Goal: Task Accomplishment & Management: Manage account settings

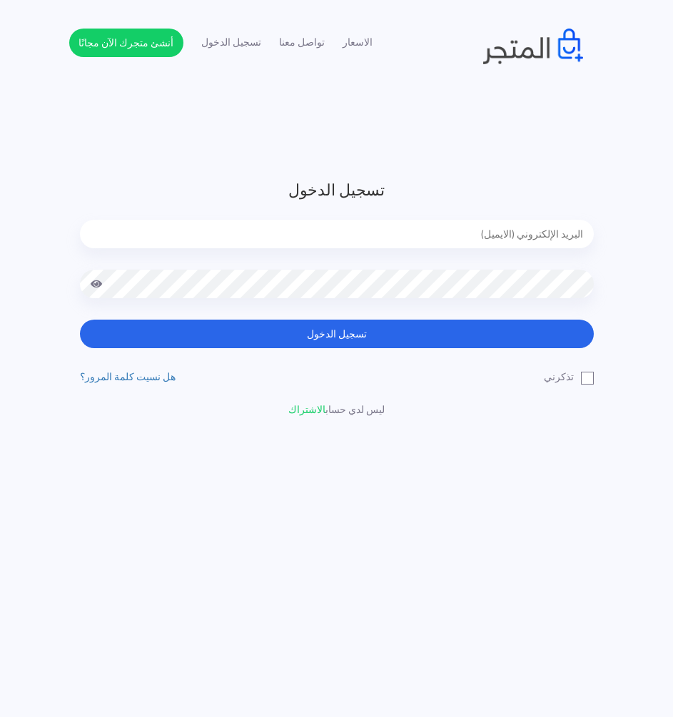
type input "[EMAIL_ADDRESS][DOMAIN_NAME]"
click at [321, 156] on header "تسجيل الدخول [EMAIL_ADDRESS][DOMAIN_NAME] تسجيل الدخول تذكرني" at bounding box center [336, 358] width 673 height 717
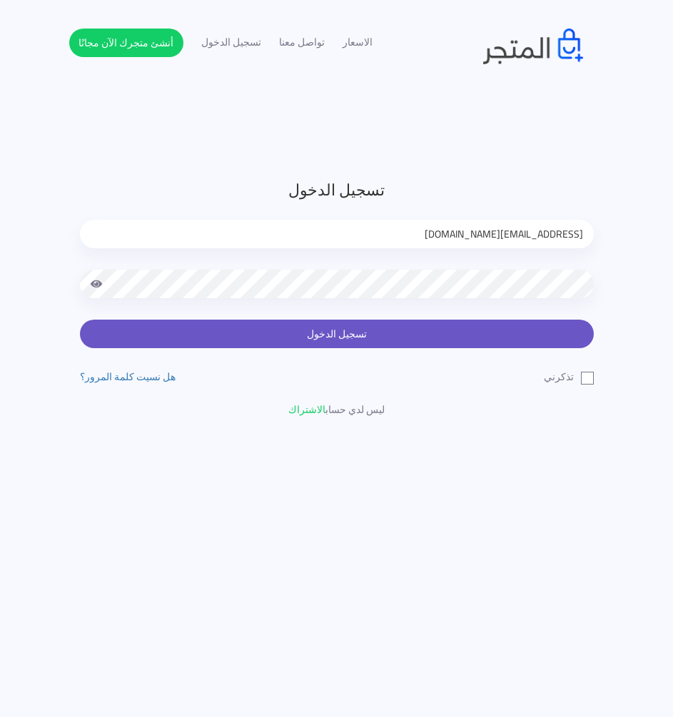
click at [363, 340] on button "تسجيل الدخول" at bounding box center [337, 334] width 514 height 29
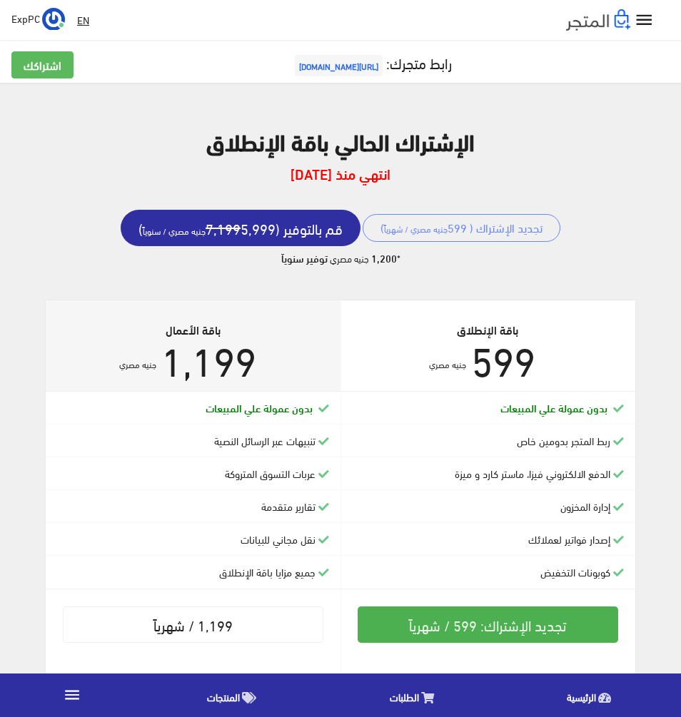
click at [642, 26] on icon "" at bounding box center [644, 20] width 21 height 21
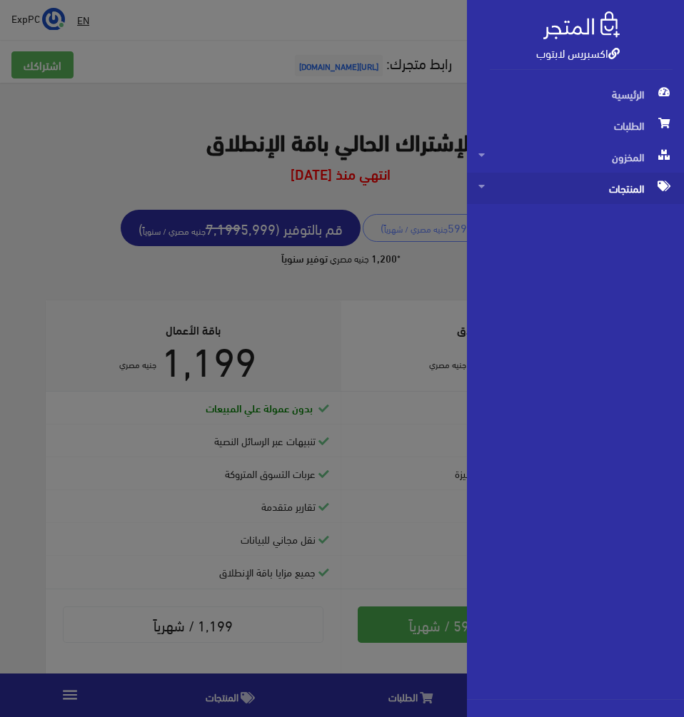
click at [582, 193] on span "المنتجات" at bounding box center [575, 188] width 194 height 31
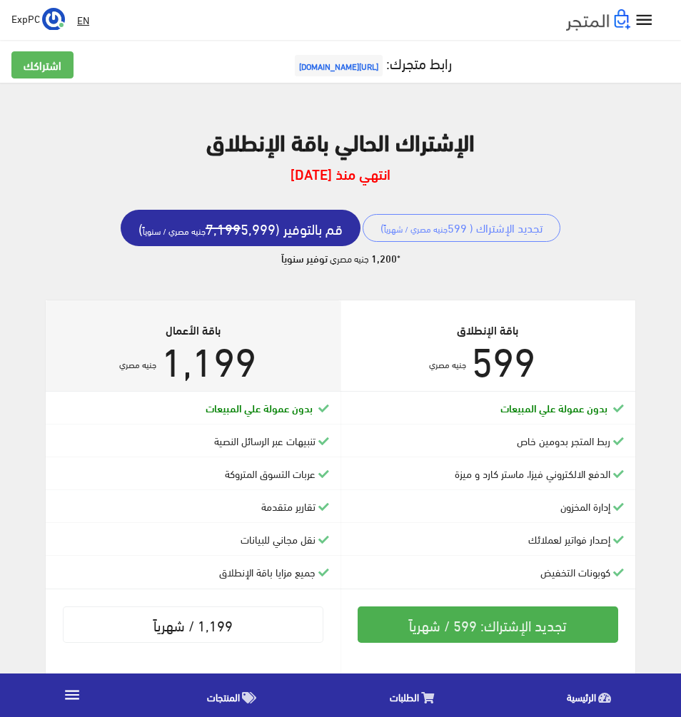
drag, startPoint x: 582, startPoint y: 193, endPoint x: 558, endPoint y: 146, distance: 52.7
click at [558, 151] on h2 "الإشتراك الحالي باقة الإنطلاق" at bounding box center [340, 140] width 658 height 25
click at [577, 157] on div "الإشتراك الحالي باقة الإنطلاق انتهي منذ [DATE] تجديد الإشتراك ( 599 جنيه مصري /…" at bounding box center [340, 196] width 658 height 137
click at [637, 20] on icon "" at bounding box center [644, 20] width 21 height 21
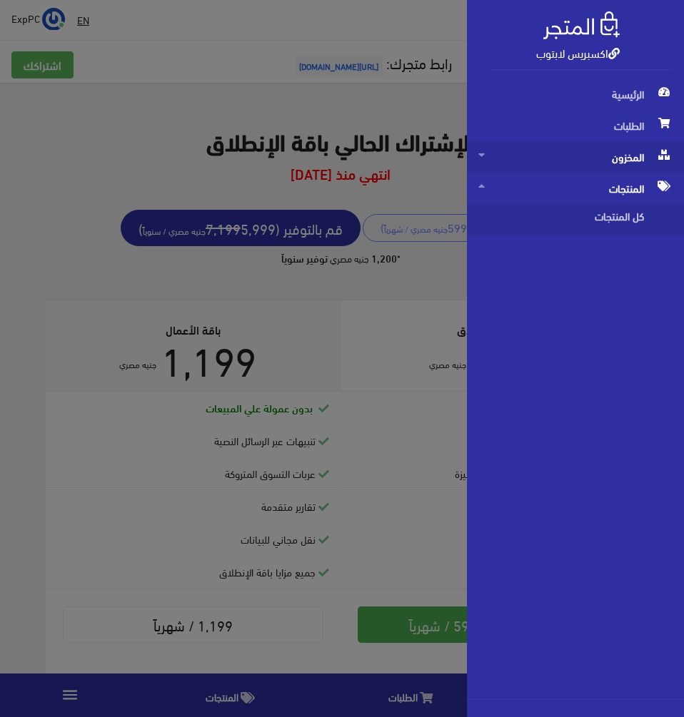
click at [612, 164] on span "المخزون" at bounding box center [575, 156] width 194 height 31
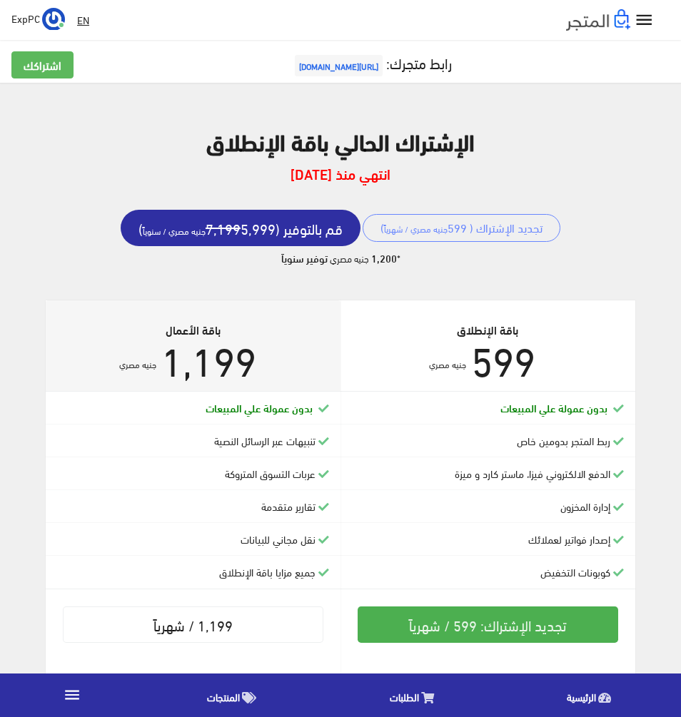
click at [285, 296] on div "الإشتراك الحالي باقة الإنطلاق انتهي منذ [DATE] تجديد الإشتراك ( 599 جنيه مصري /…" at bounding box center [340, 197] width 658 height 206
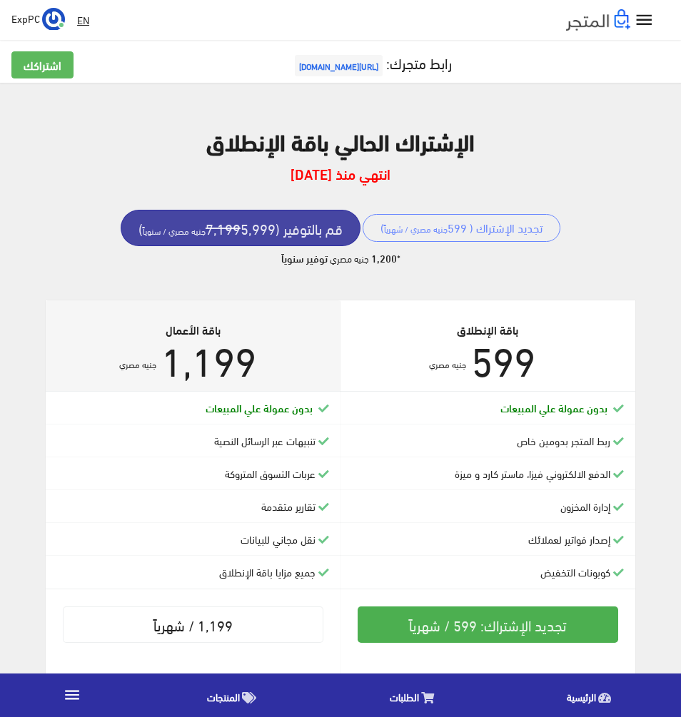
click at [241, 231] on s "7,199" at bounding box center [223, 228] width 35 height 26
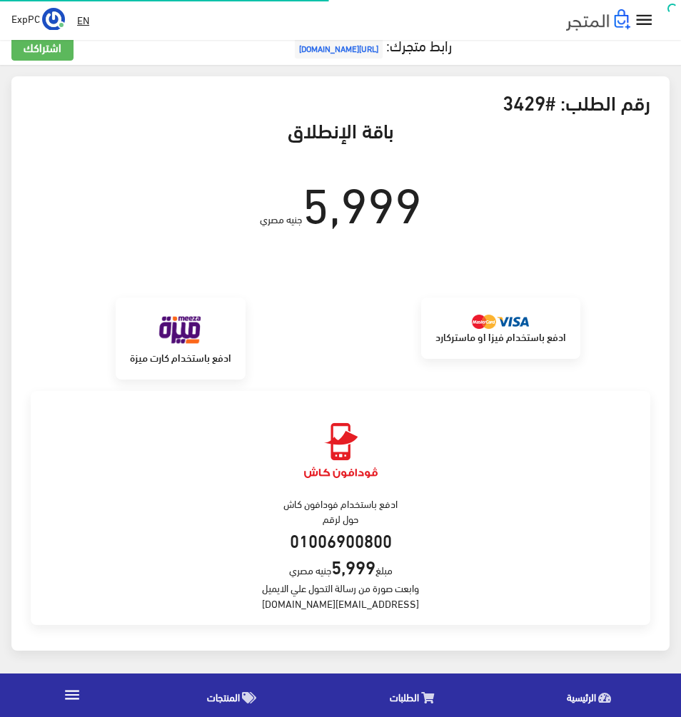
scroll to position [20, 0]
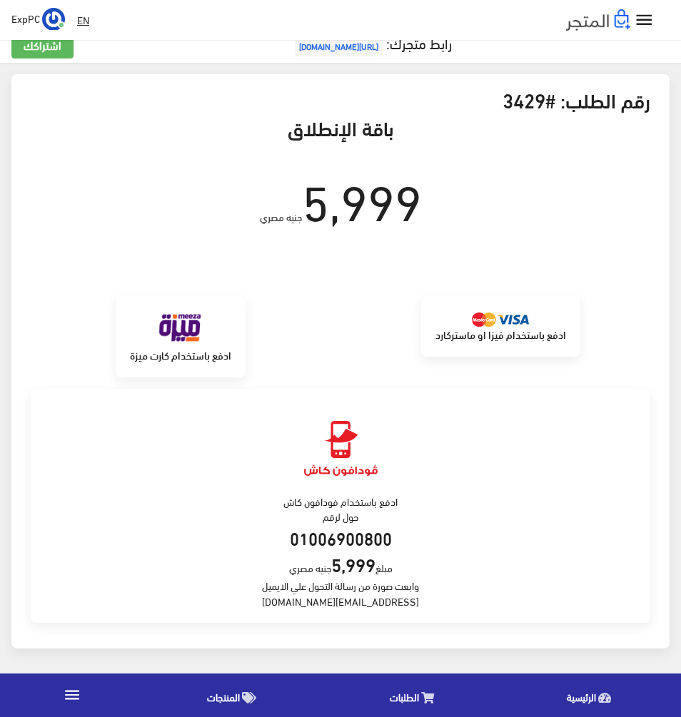
click at [504, 475] on div "ادفع باستخدام فودافون كاش حول لرقم 01006900800 مبلغ 5,999 جنيه مصري وابعت صورة …" at bounding box center [341, 506] width 620 height 234
